Goal: Task Accomplishment & Management: Manage account settings

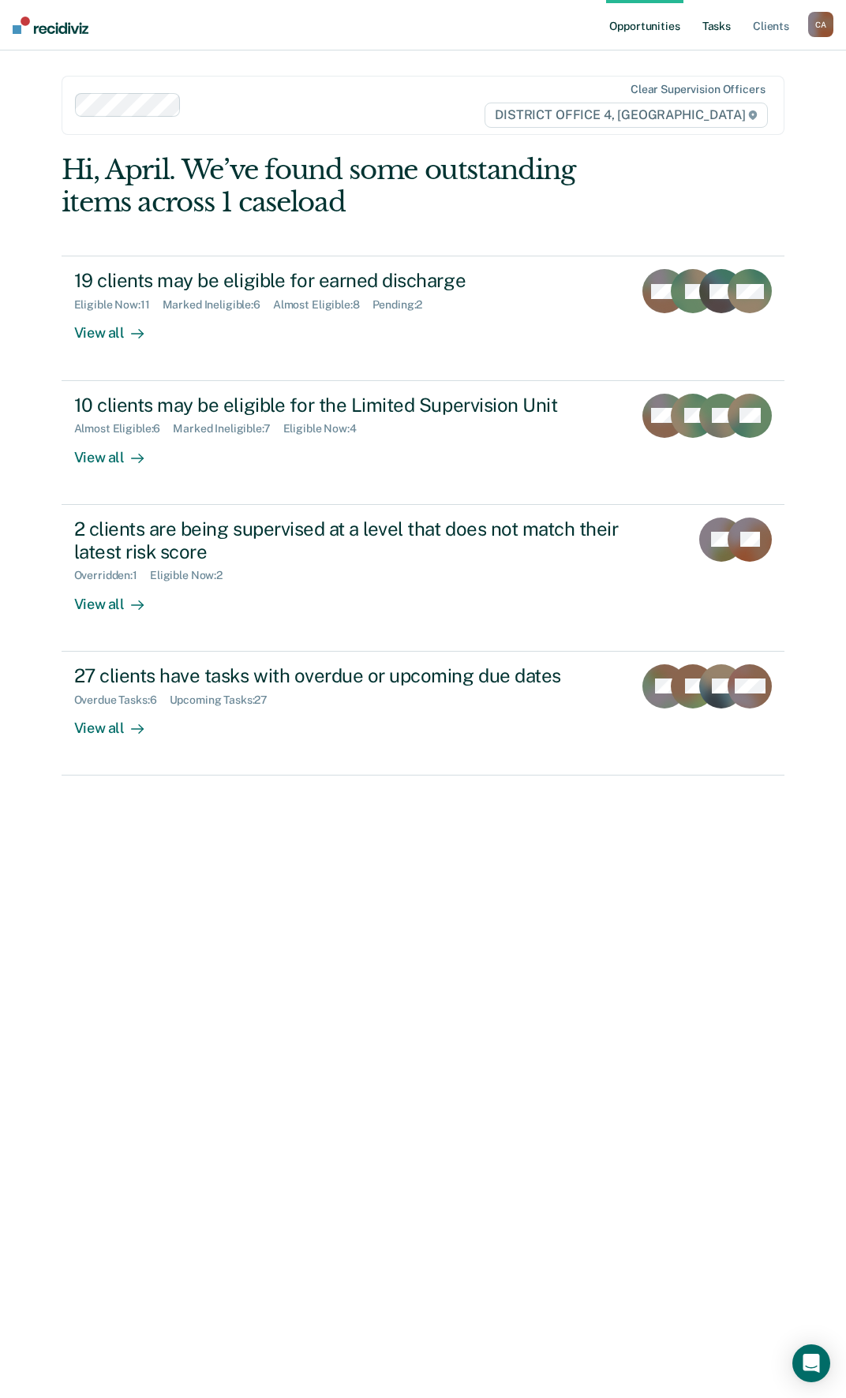
click at [714, 24] on link "Tasks" at bounding box center [716, 25] width 35 height 51
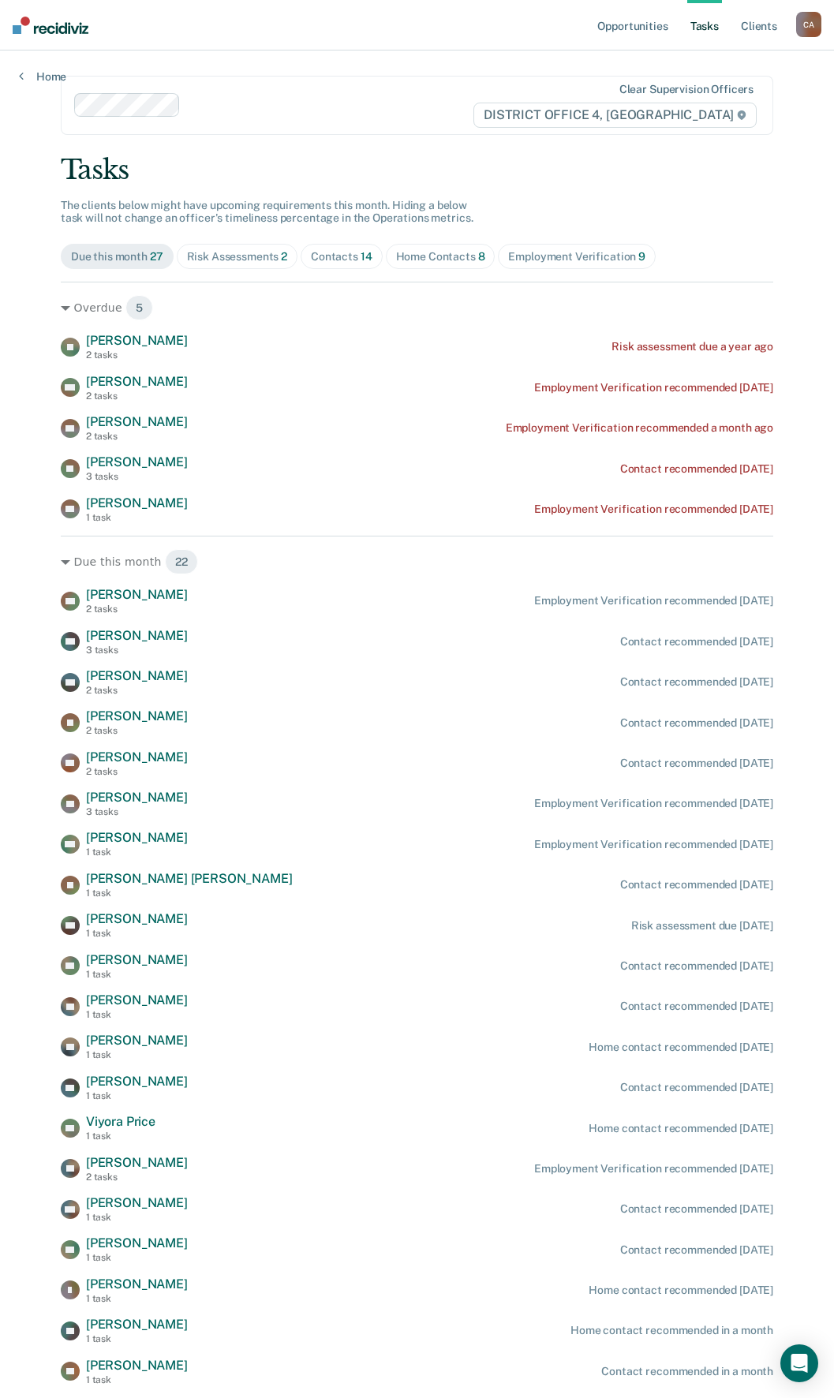
click at [429, 257] on div "Home Contacts 8" at bounding box center [440, 256] width 89 height 13
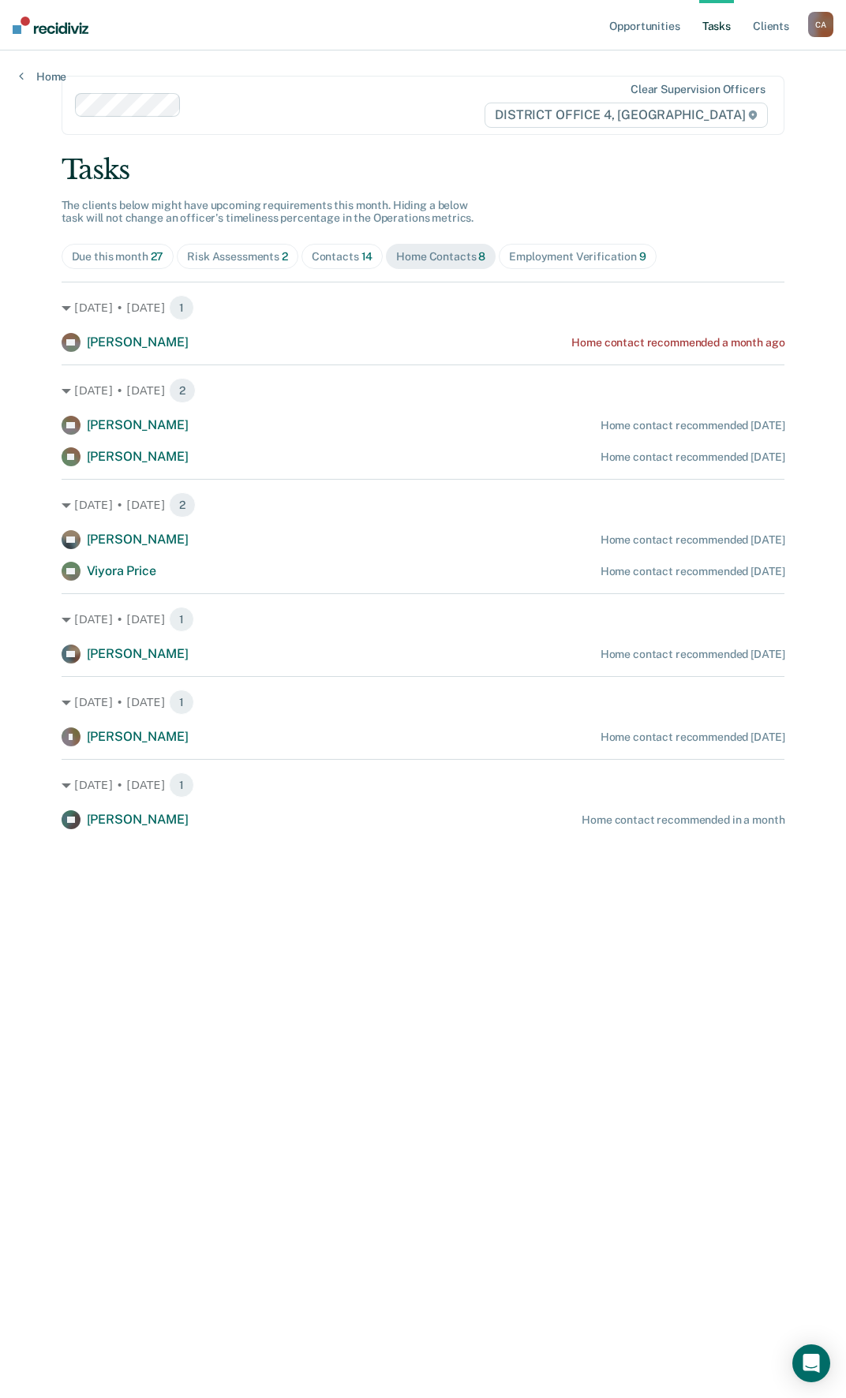
click at [269, 252] on div "Risk Assessments 2" at bounding box center [237, 256] width 101 height 13
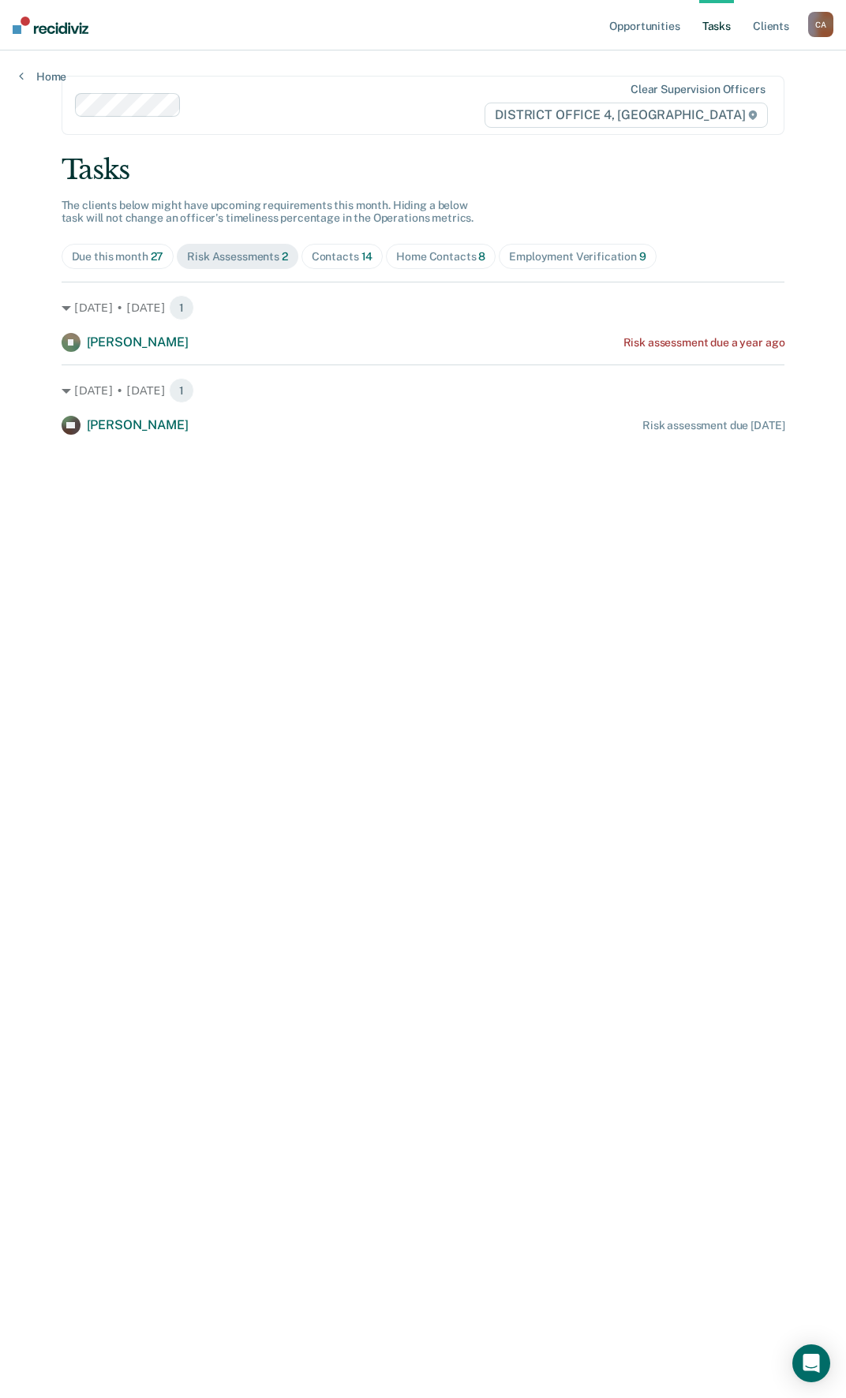
click at [350, 254] on div "Contacts 14" at bounding box center [343, 256] width 62 height 13
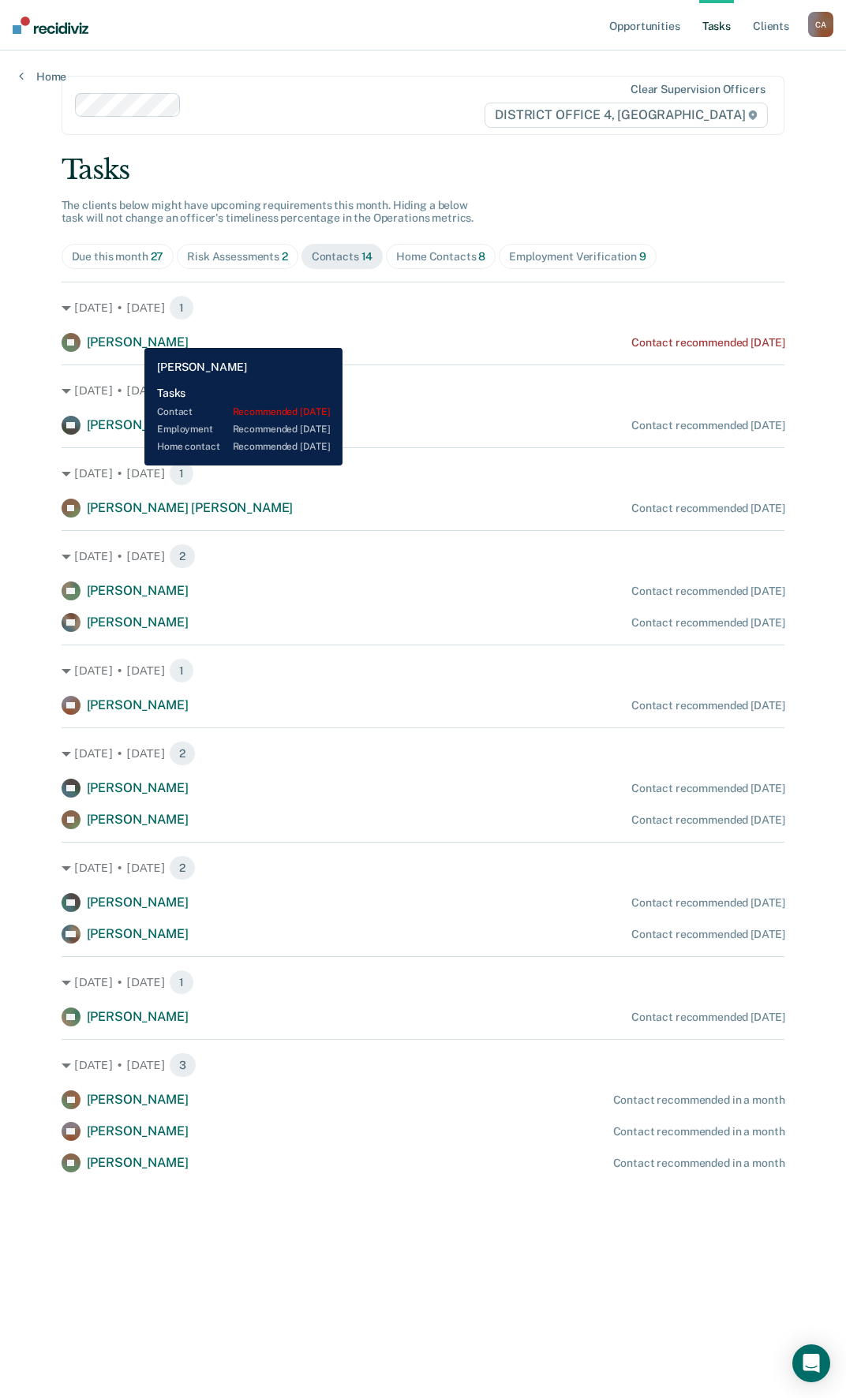
click at [133, 336] on span "[PERSON_NAME]" at bounding box center [138, 342] width 102 height 15
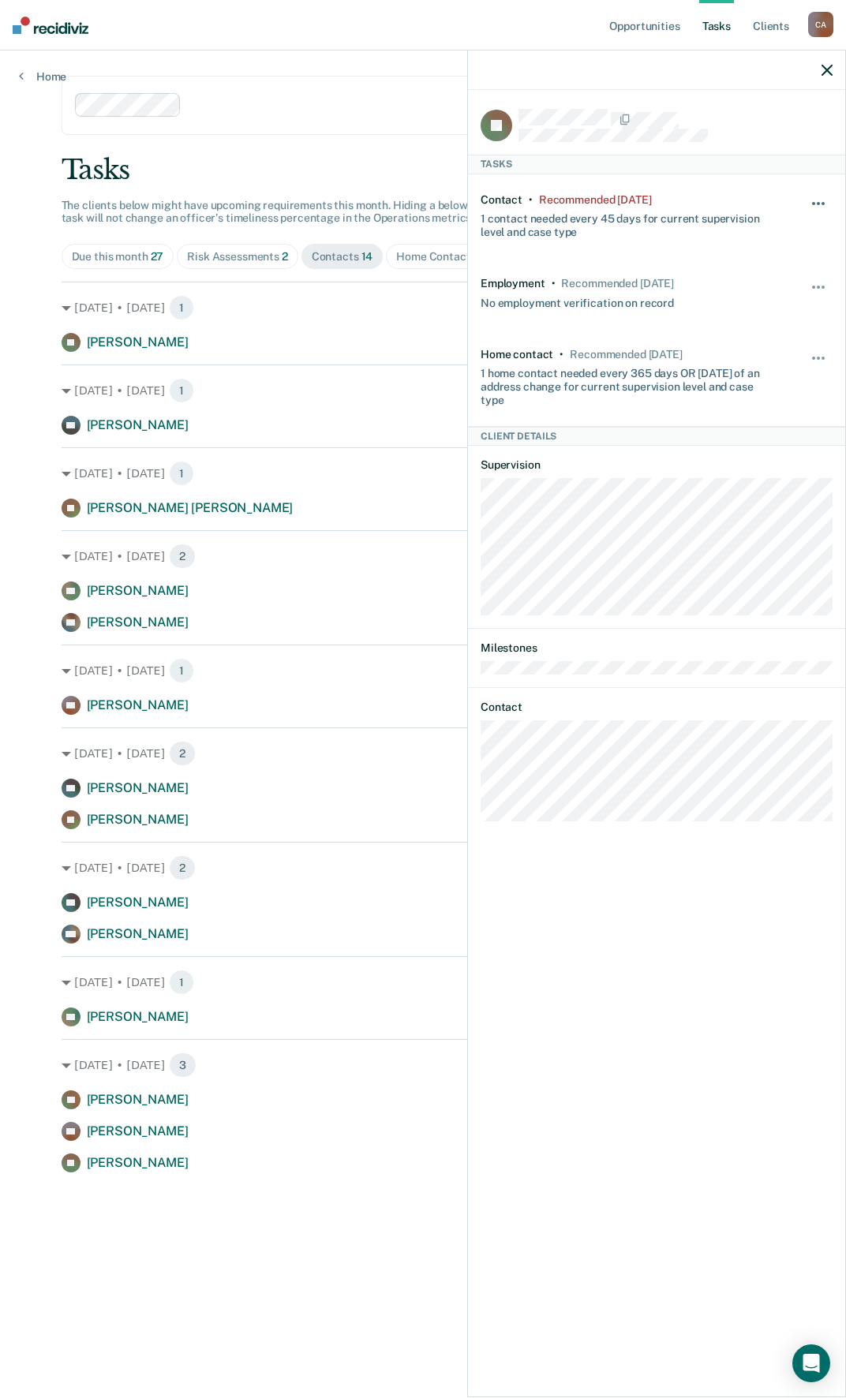
click at [820, 197] on div "Hide from tasks list for... 7 days 30 days 90 days" at bounding box center [819, 216] width 27 height 46
click at [816, 199] on button "button" at bounding box center [819, 211] width 27 height 25
click at [762, 294] on button "30 days" at bounding box center [776, 303] width 114 height 25
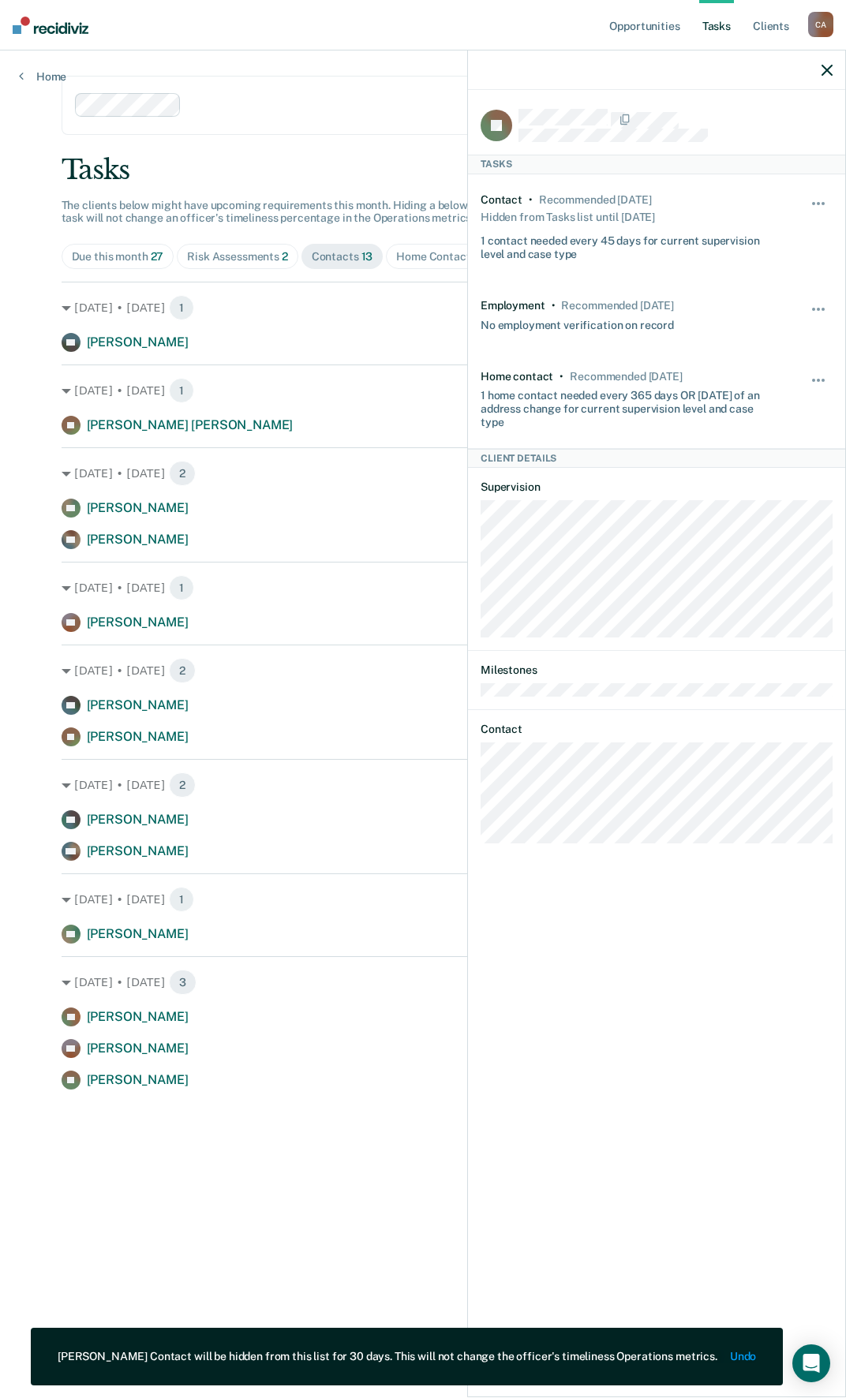
click at [839, 73] on div at bounding box center [656, 70] width 377 height 39
click at [827, 67] on icon "button" at bounding box center [827, 70] width 11 height 11
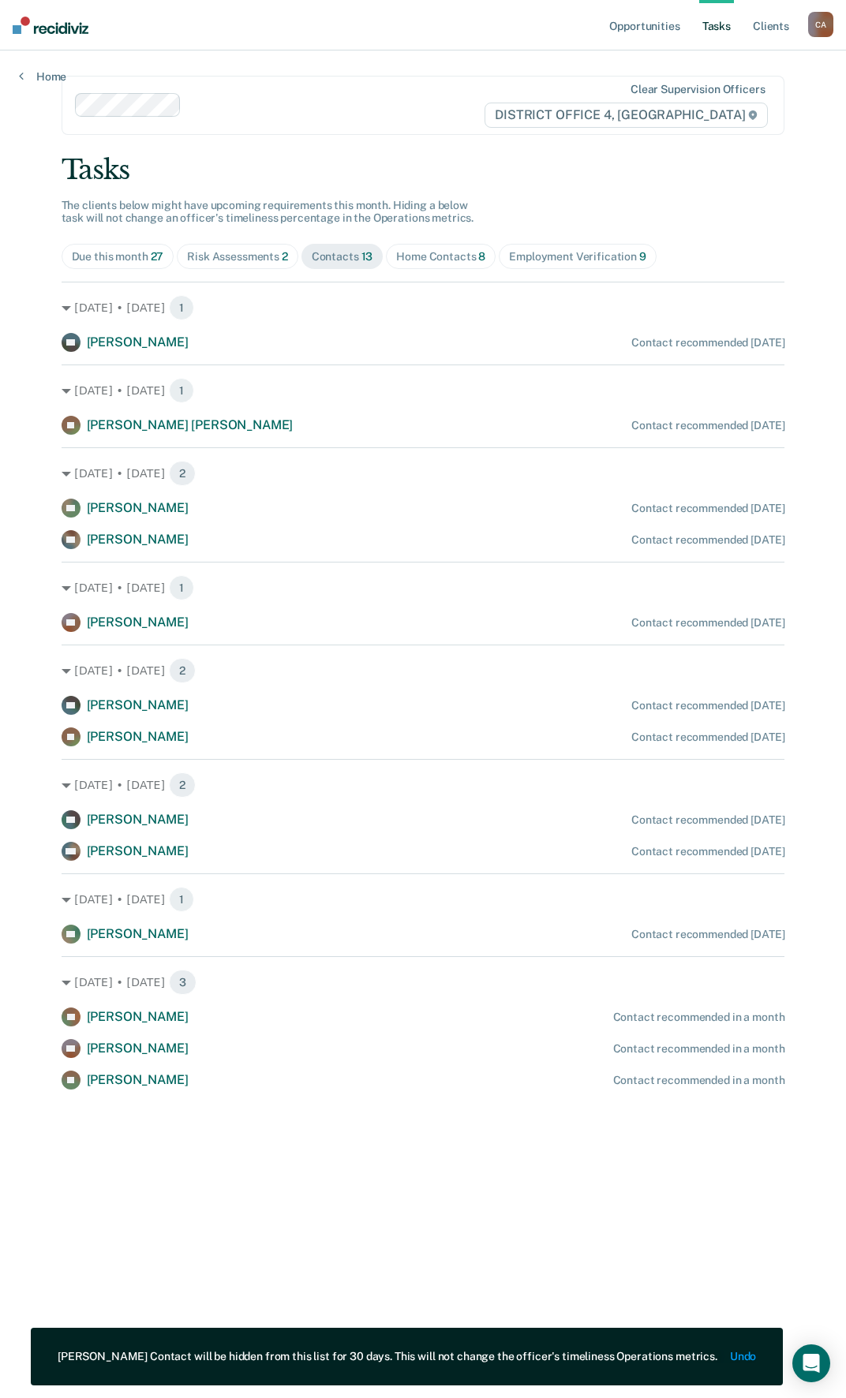
click at [545, 260] on div "Employment Verification 9" at bounding box center [577, 256] width 137 height 13
